Goal: Entertainment & Leisure: Consume media (video, audio)

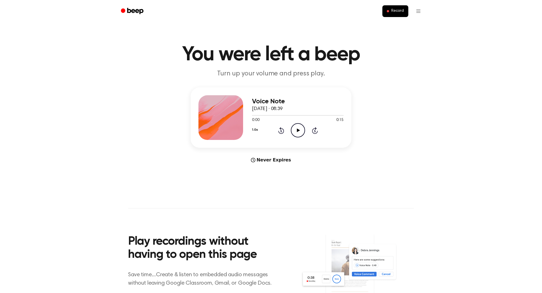
click at [299, 131] on icon at bounding box center [298, 130] width 3 height 4
click at [282, 129] on icon "Rewind 5 seconds" at bounding box center [281, 130] width 6 height 7
click at [283, 130] on icon "Rewind 5 seconds" at bounding box center [281, 130] width 6 height 7
click at [283, 130] on icon at bounding box center [281, 130] width 6 height 7
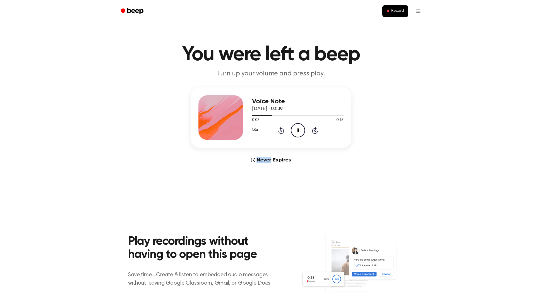
click at [300, 130] on icon "Pause Audio" at bounding box center [298, 130] width 14 height 14
click at [297, 127] on icon "Play Audio" at bounding box center [298, 130] width 14 height 14
click at [298, 130] on icon "Pause Audio" at bounding box center [298, 130] width 14 height 14
click at [297, 130] on icon "Play Audio" at bounding box center [298, 130] width 14 height 14
click at [298, 131] on icon "Pause Audio" at bounding box center [298, 130] width 14 height 14
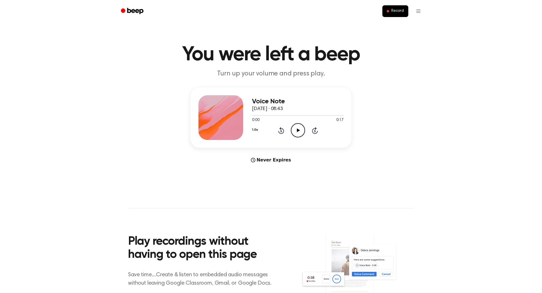
click at [297, 127] on icon "Play Audio" at bounding box center [298, 130] width 14 height 14
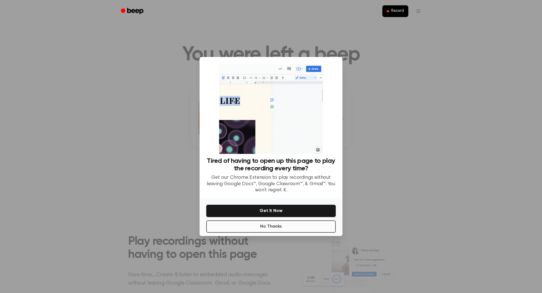
click at [269, 223] on button "No Thanks" at bounding box center [271, 226] width 130 height 12
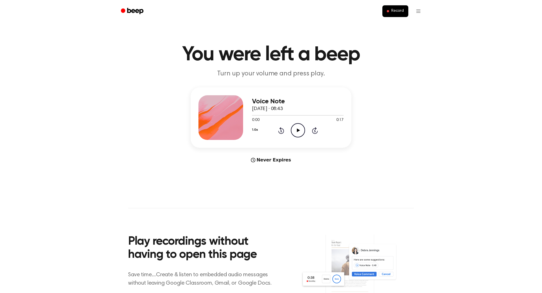
click at [301, 129] on icon "Play Audio" at bounding box center [298, 130] width 14 height 14
click at [298, 130] on icon at bounding box center [298, 130] width 3 height 4
click at [298, 130] on icon "Pause Audio" at bounding box center [298, 130] width 14 height 14
click at [298, 130] on icon at bounding box center [298, 130] width 3 height 4
click at [278, 134] on icon "Rewind 5 seconds" at bounding box center [281, 130] width 6 height 7
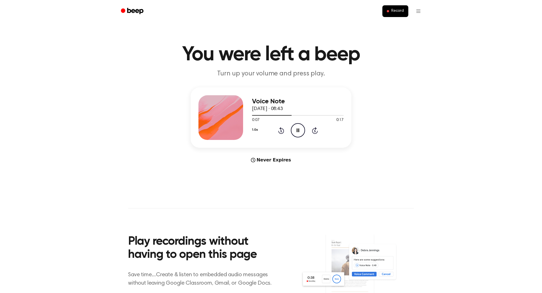
click at [283, 130] on icon at bounding box center [281, 130] width 6 height 7
click at [297, 130] on icon at bounding box center [298, 130] width 3 height 4
click at [295, 130] on icon "Play Audio" at bounding box center [298, 130] width 14 height 14
click at [280, 130] on icon "Rewind 5 seconds" at bounding box center [281, 130] width 6 height 7
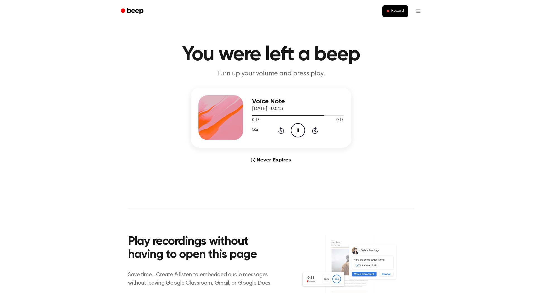
click at [298, 129] on icon "Pause Audio" at bounding box center [298, 130] width 14 height 14
click at [294, 129] on icon "Play Audio" at bounding box center [298, 130] width 14 height 14
click at [286, 131] on div "1.0x Rewind 5 seconds Pause Audio Skip 5 seconds" at bounding box center [298, 130] width 92 height 14
click at [280, 131] on icon "Rewind 5 seconds" at bounding box center [281, 130] width 6 height 7
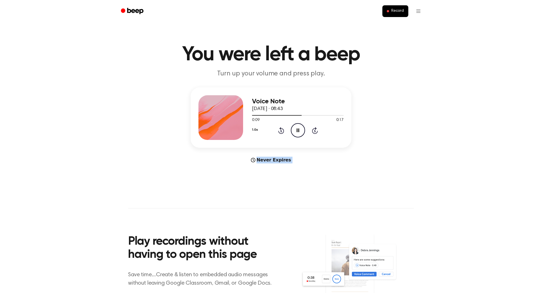
click at [280, 131] on icon "Rewind 5 seconds" at bounding box center [281, 130] width 6 height 7
click at [351, 158] on div "Never Expires" at bounding box center [271, 160] width 161 height 7
click at [281, 113] on div at bounding box center [298, 115] width 92 height 4
click at [298, 131] on icon "Pause Audio" at bounding box center [298, 130] width 14 height 14
